Goal: Transaction & Acquisition: Download file/media

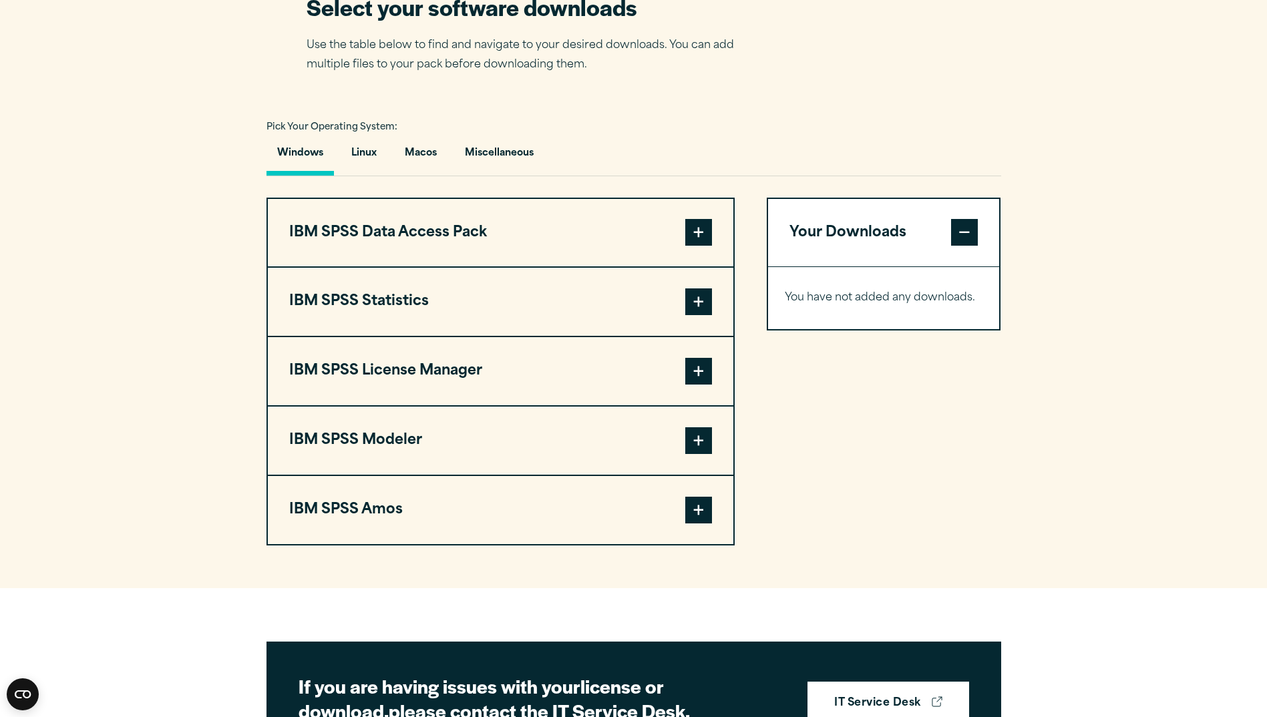
scroll to position [868, 0]
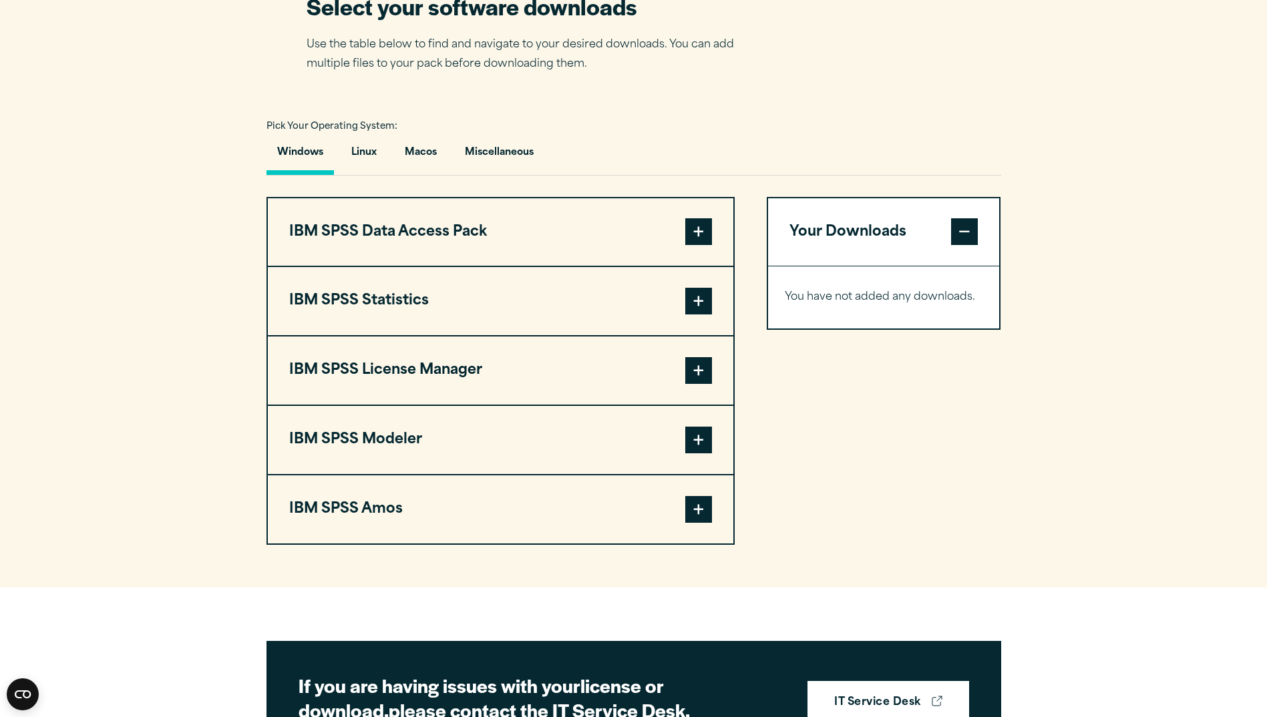
click at [707, 315] on span at bounding box center [698, 301] width 27 height 27
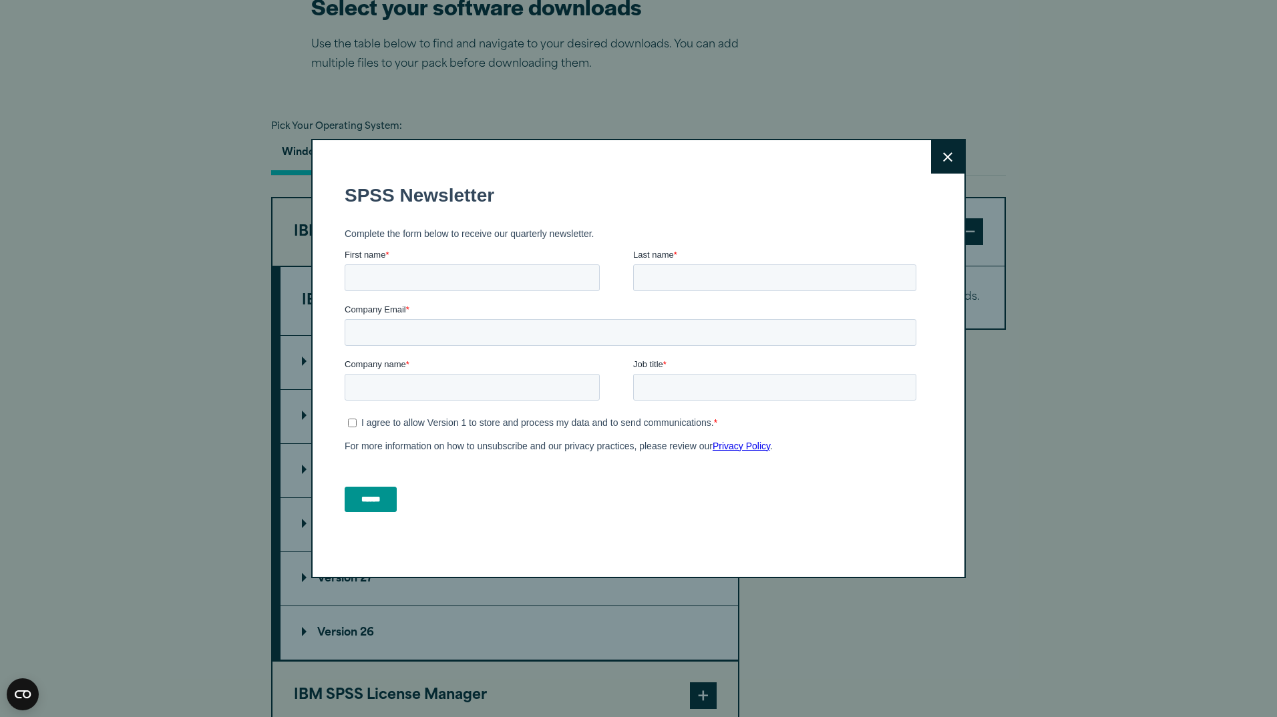
click at [944, 160] on icon at bounding box center [947, 157] width 9 height 10
click at [934, 147] on button "Close" at bounding box center [947, 156] width 33 height 33
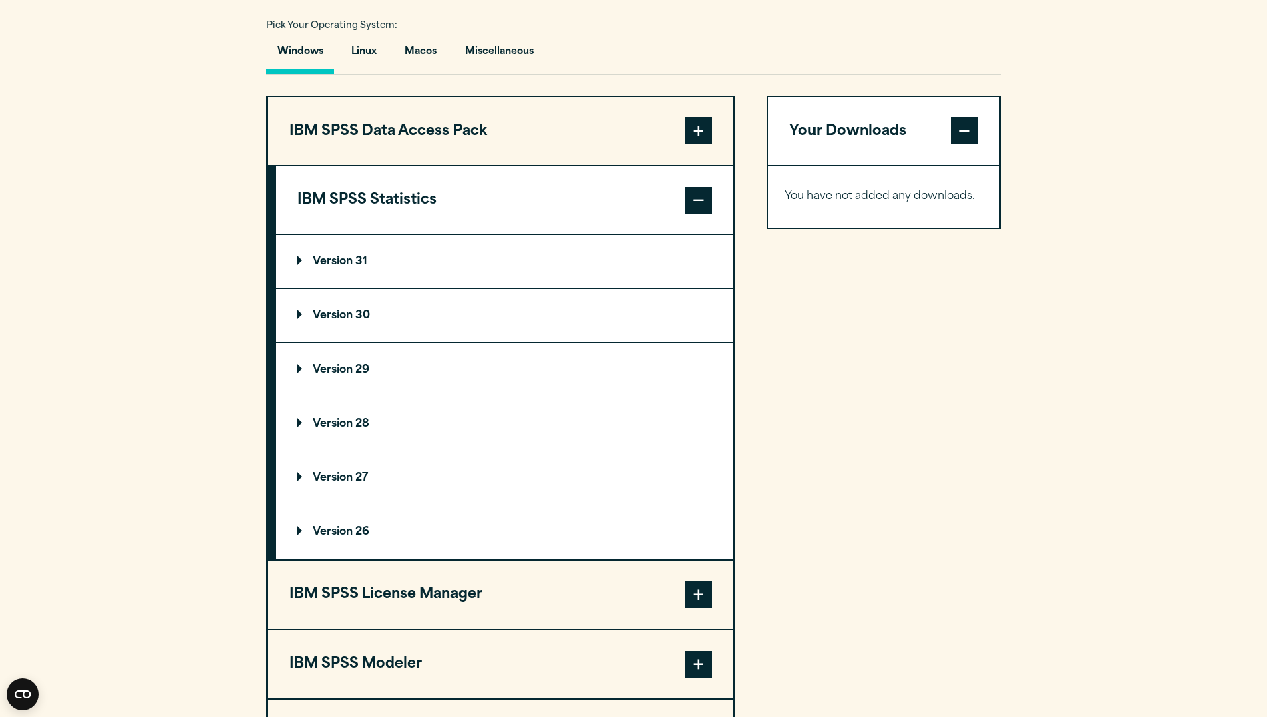
scroll to position [1002, 0]
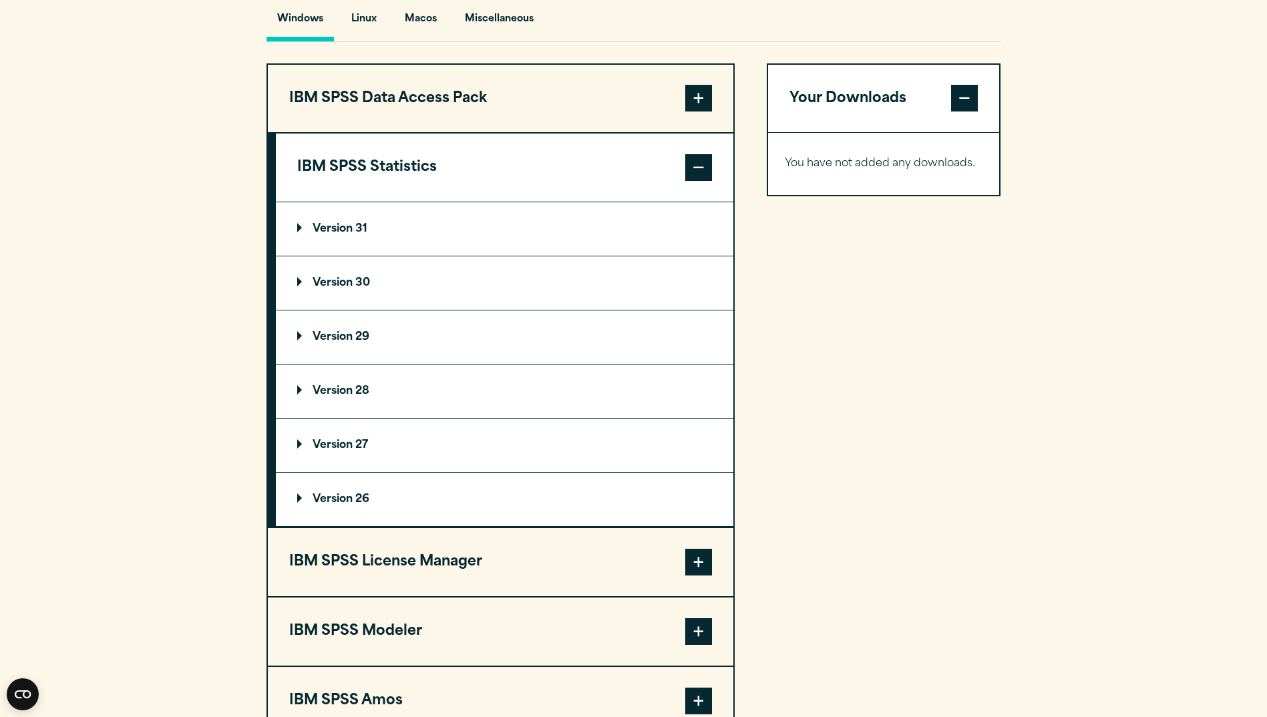
click at [302, 289] on p "Version 30" at bounding box center [333, 283] width 73 height 11
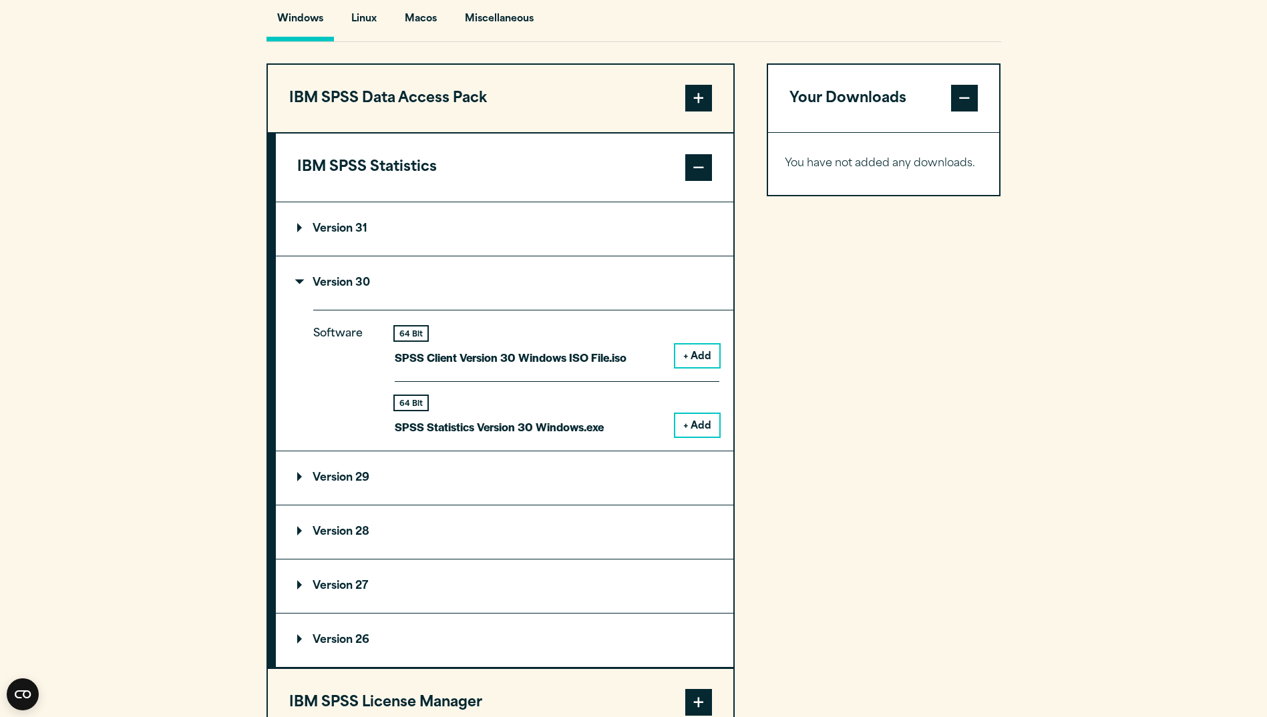
click at [696, 437] on button "+ Add" at bounding box center [697, 425] width 44 height 23
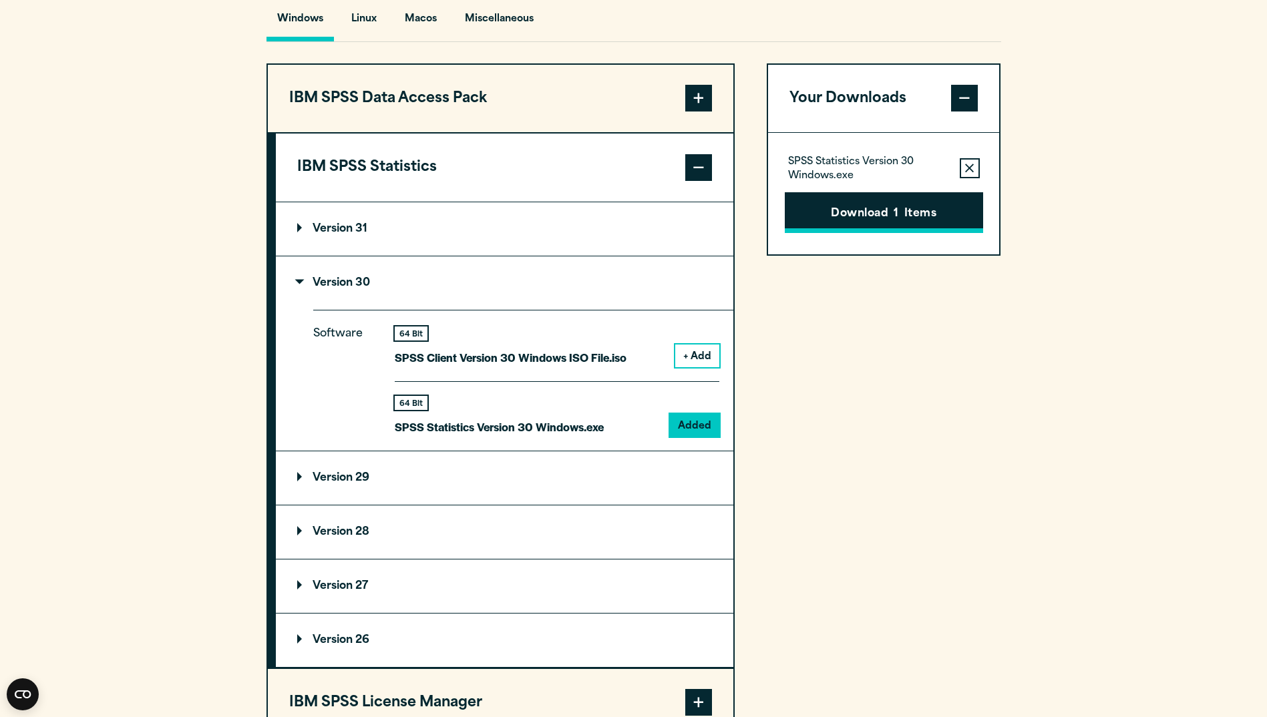
click at [840, 234] on button "Download 1 Items" at bounding box center [884, 212] width 198 height 41
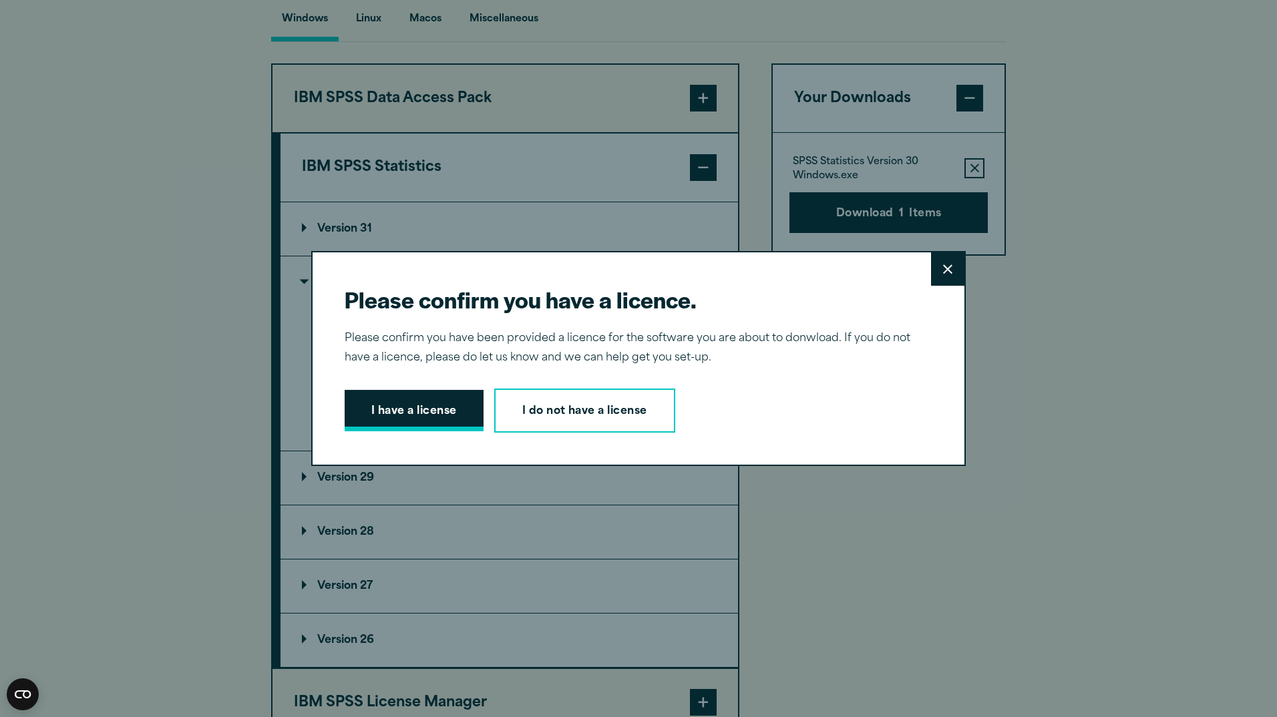
click at [440, 423] on button "I have a license" at bounding box center [414, 410] width 139 height 41
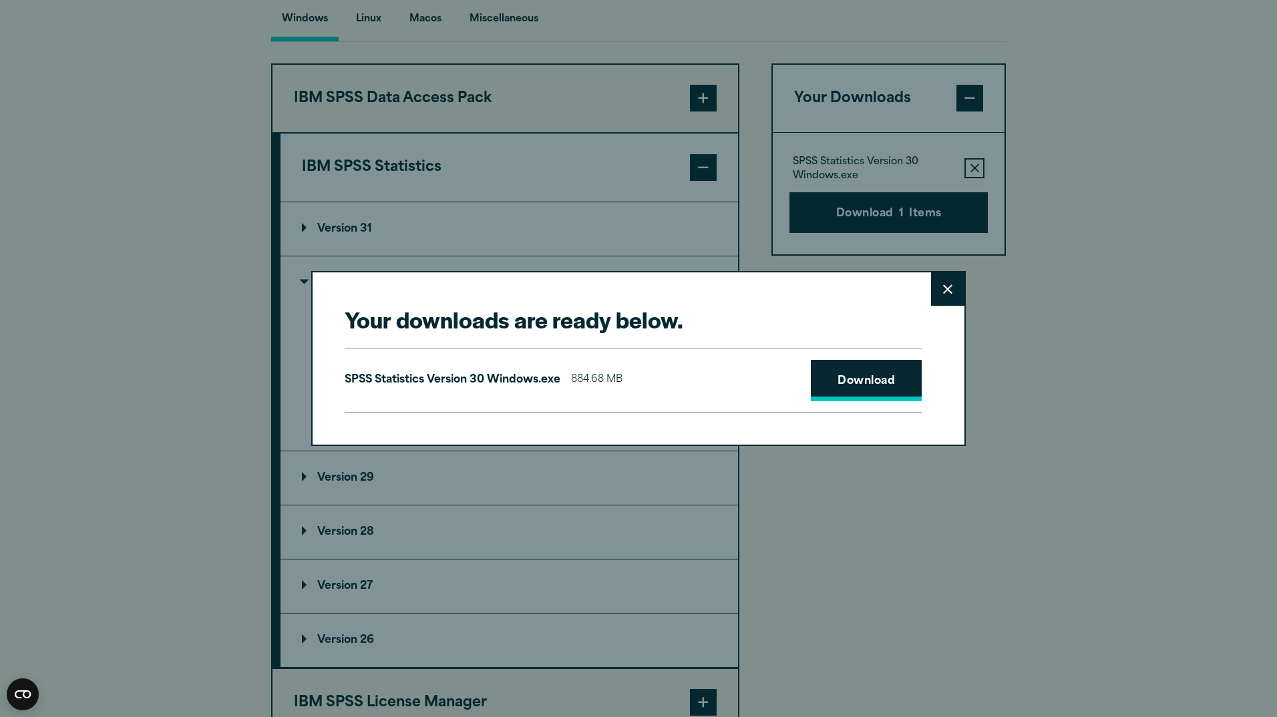
click at [822, 370] on link "Download" at bounding box center [866, 380] width 111 height 41
click at [871, 367] on link "Download" at bounding box center [866, 380] width 111 height 41
click at [697, 578] on div "Your downloads are ready below. Close SPSS Statistics Version 30 Windows.exe 88…" at bounding box center [638, 358] width 1277 height 717
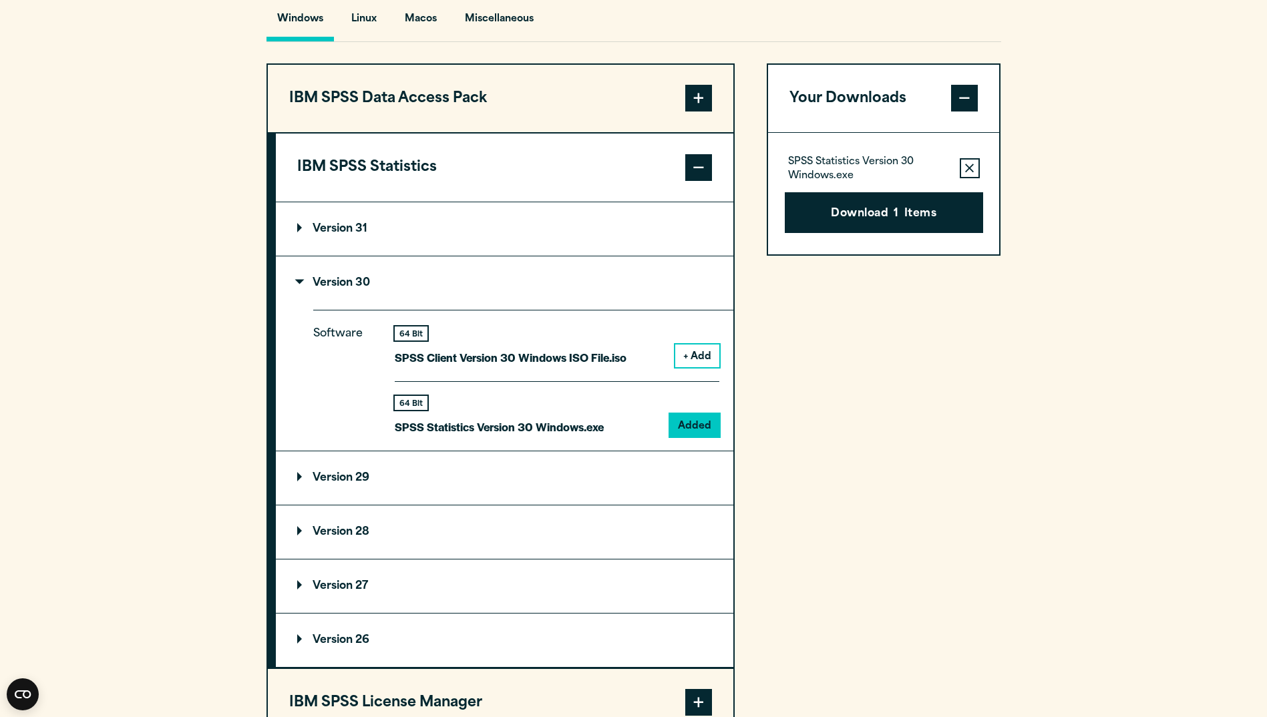
click at [969, 173] on icon "button" at bounding box center [969, 168] width 9 height 9
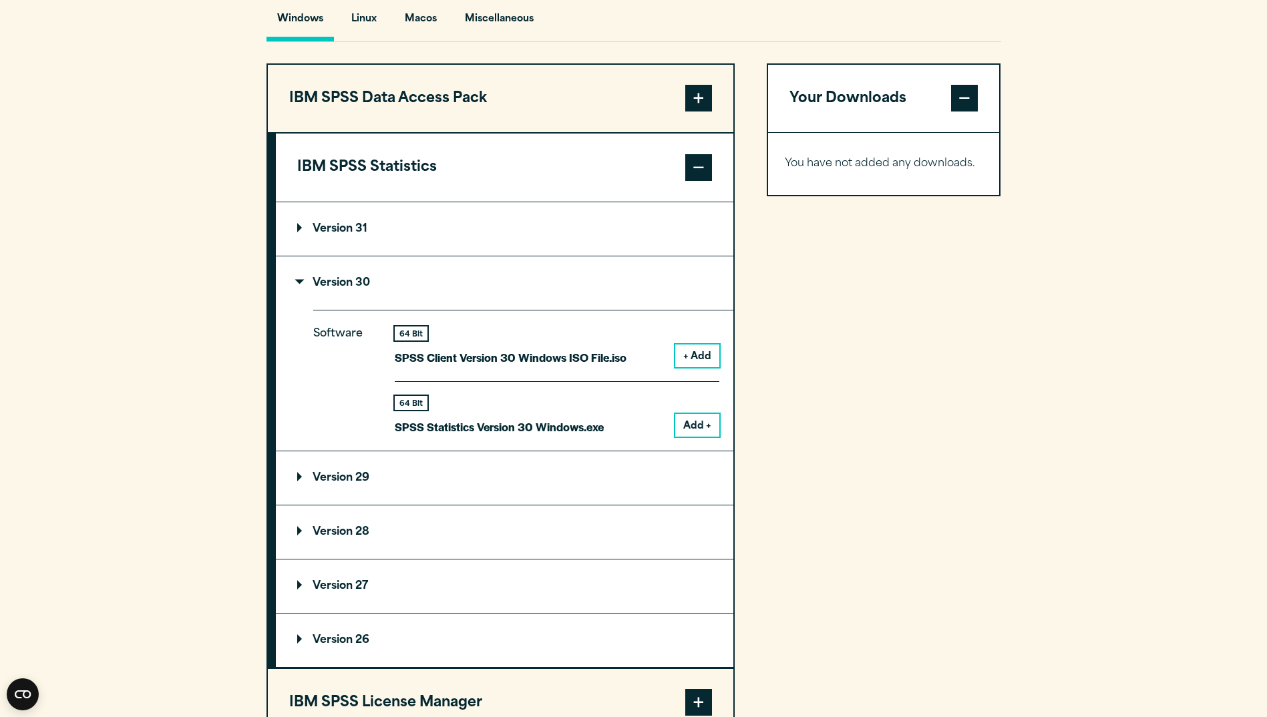
click at [691, 437] on button "Add +" at bounding box center [697, 425] width 44 height 23
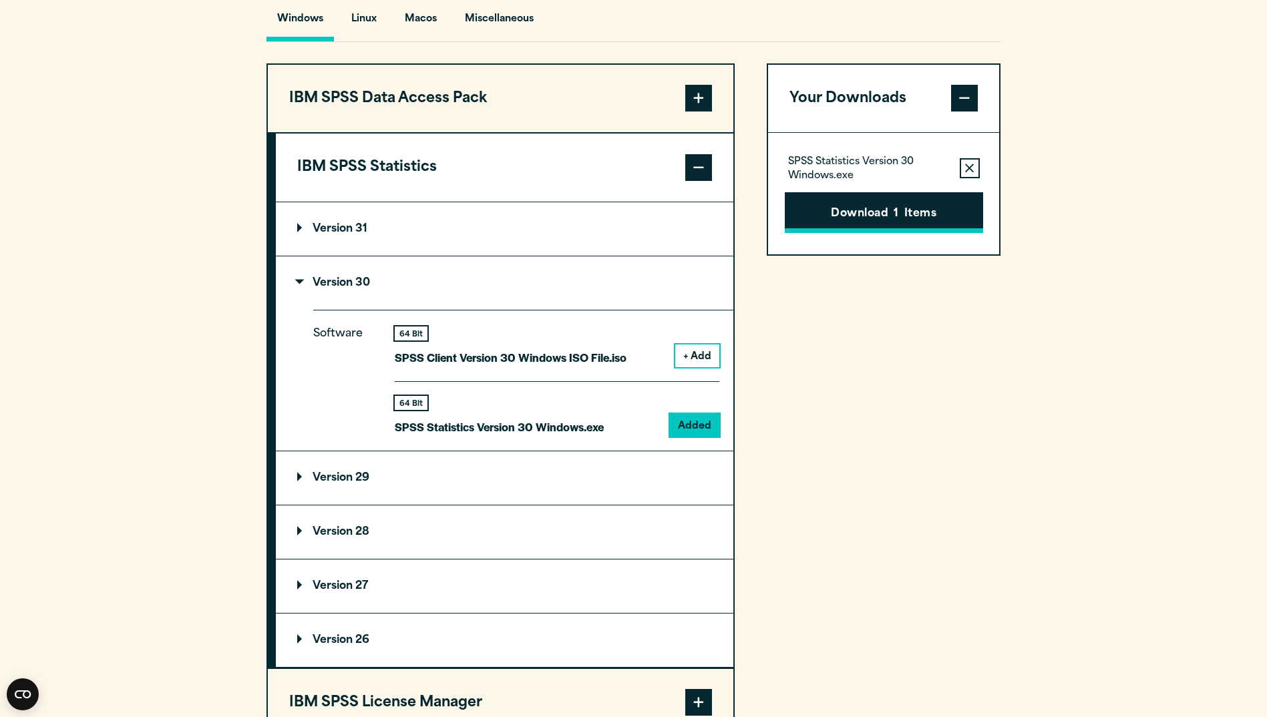
click at [872, 231] on button "Download 1 Items" at bounding box center [884, 212] width 198 height 41
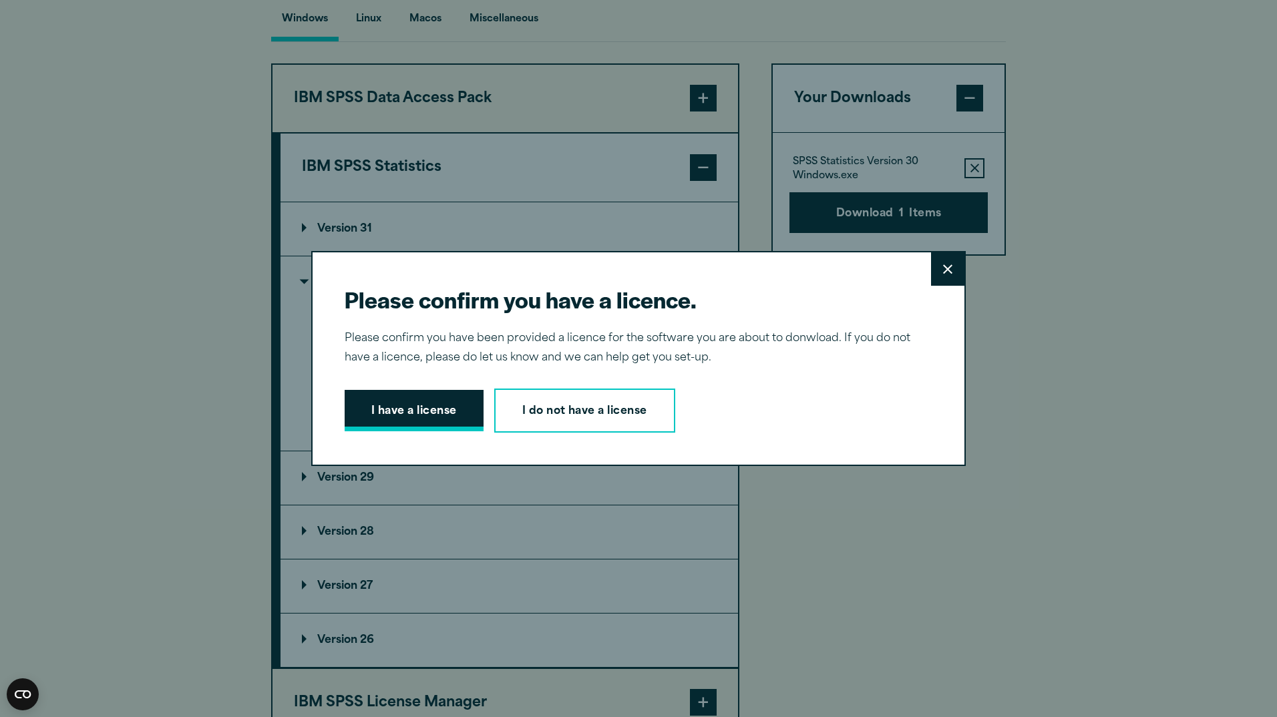
click at [428, 421] on button "I have a license" at bounding box center [414, 410] width 139 height 41
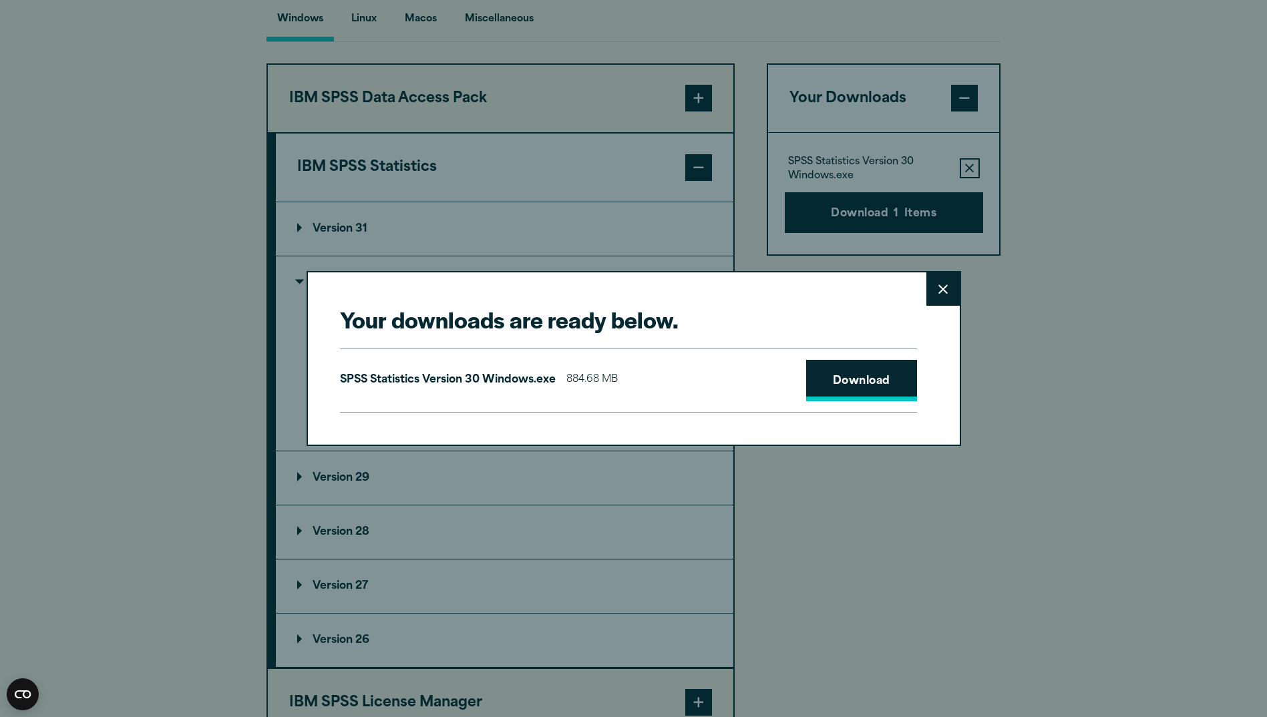
click at [849, 392] on link "Download" at bounding box center [861, 380] width 111 height 41
click at [939, 291] on icon at bounding box center [942, 290] width 9 height 10
